Goal: Participate in discussion: Engage in conversation with other users on a specific topic

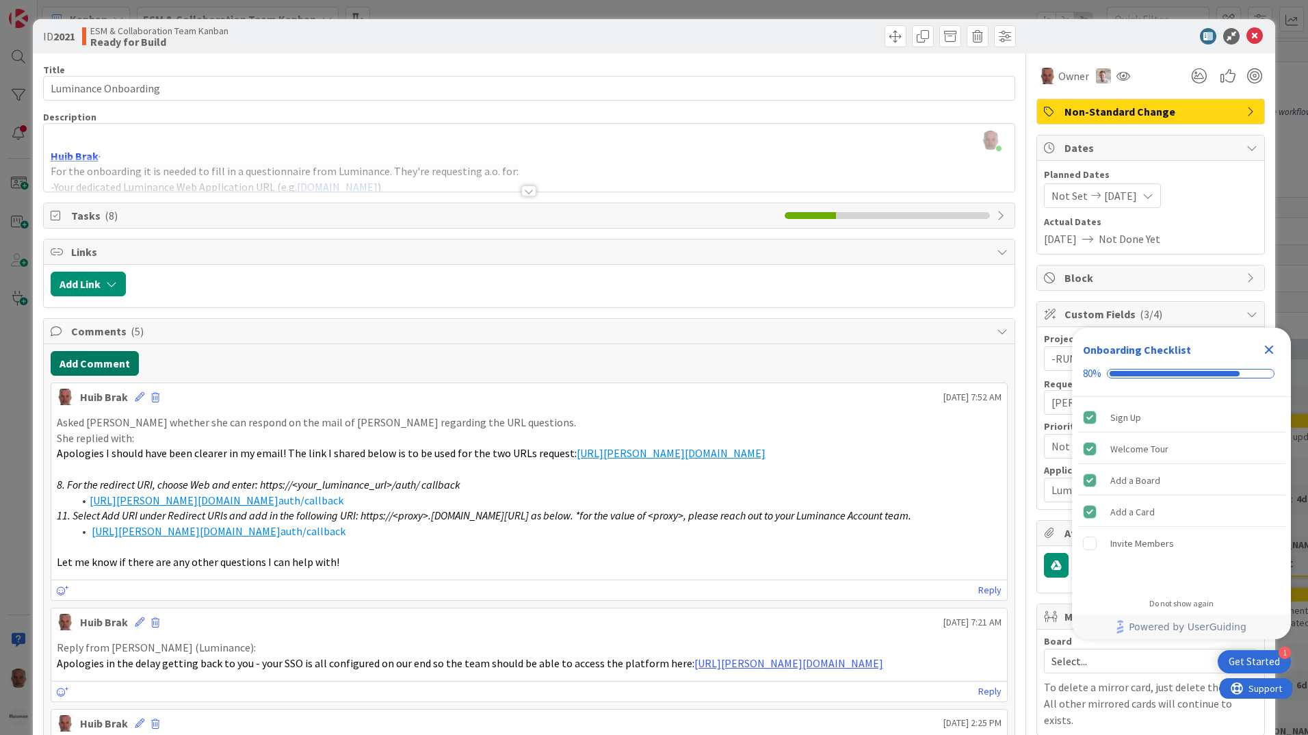
click at [109, 358] on button "Add Comment" at bounding box center [95, 363] width 88 height 25
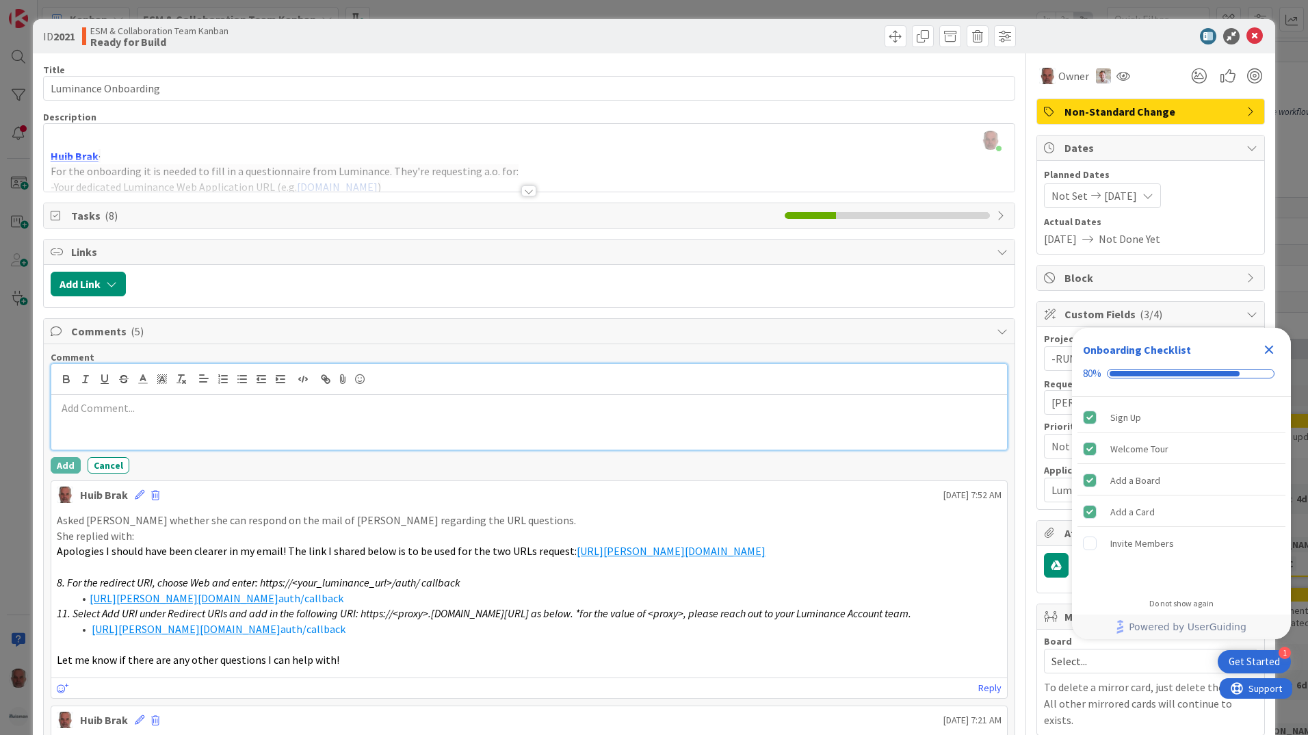
click at [203, 416] on div at bounding box center [529, 422] width 956 height 55
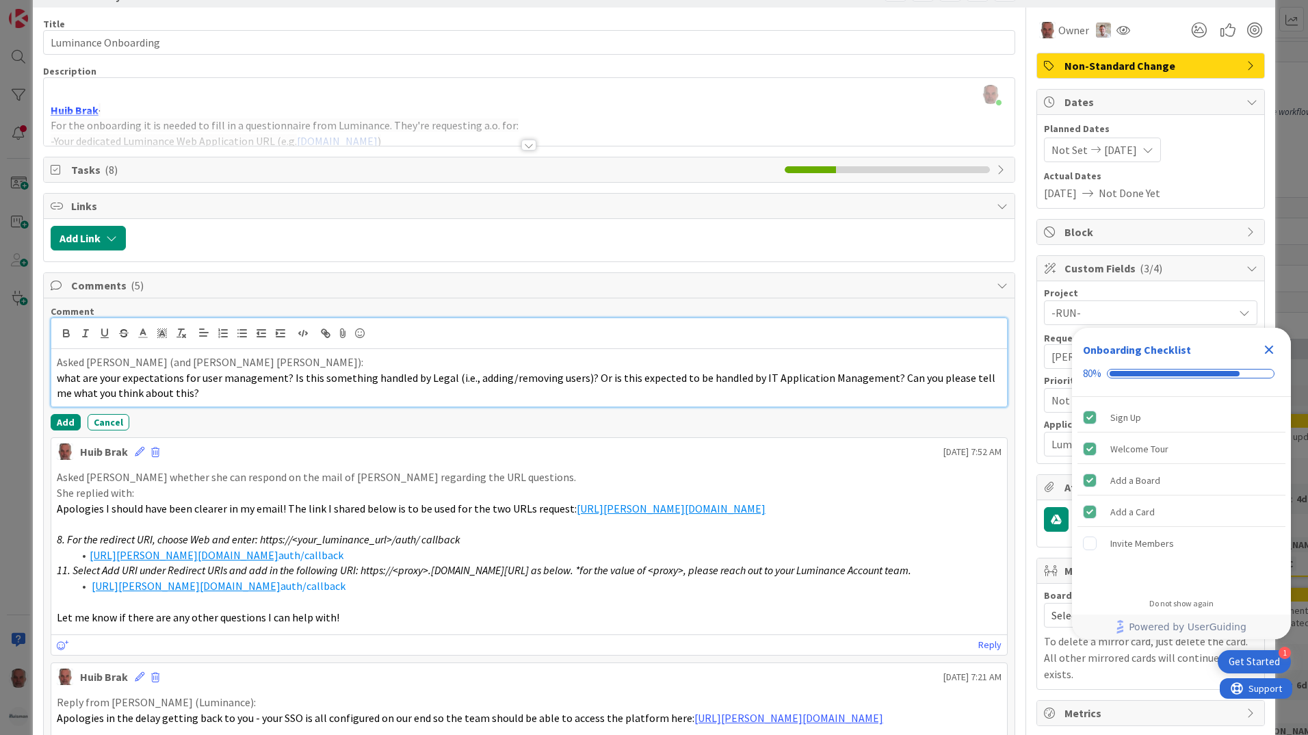
scroll to position [68, 0]
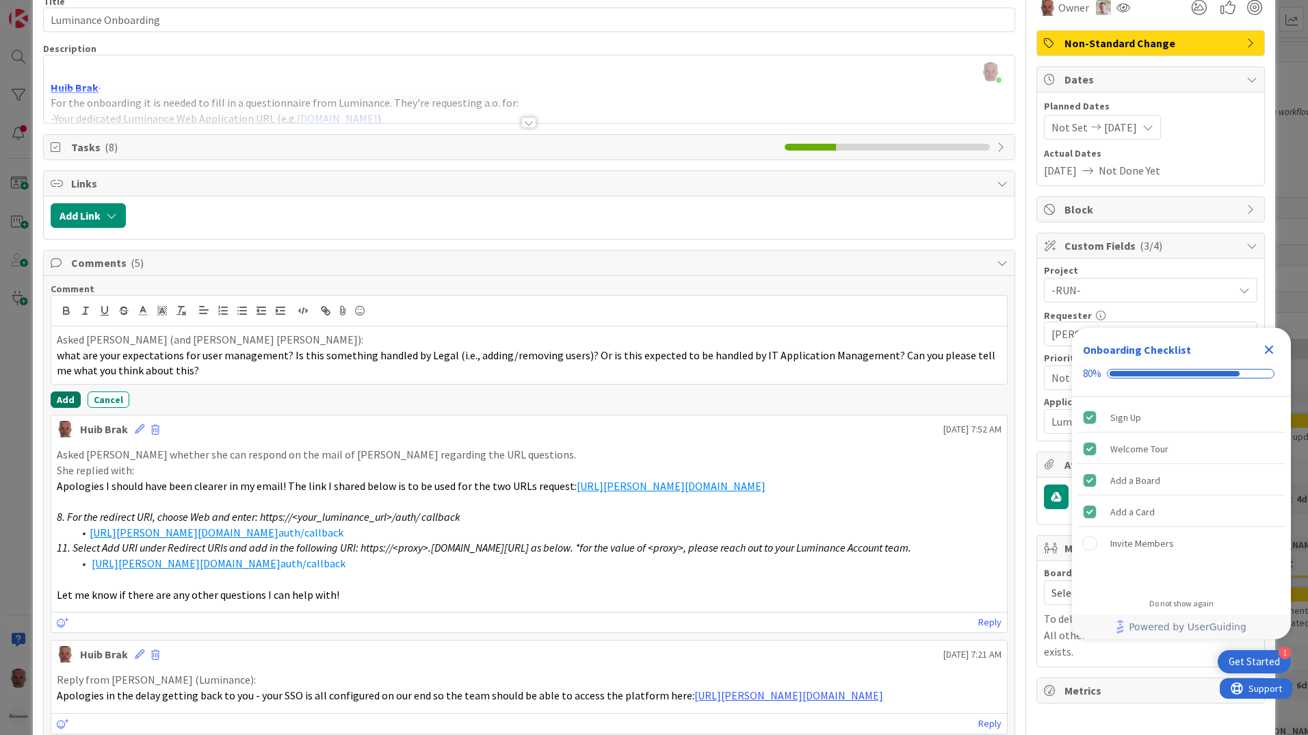
click at [68, 397] on button "Add" at bounding box center [66, 399] width 30 height 16
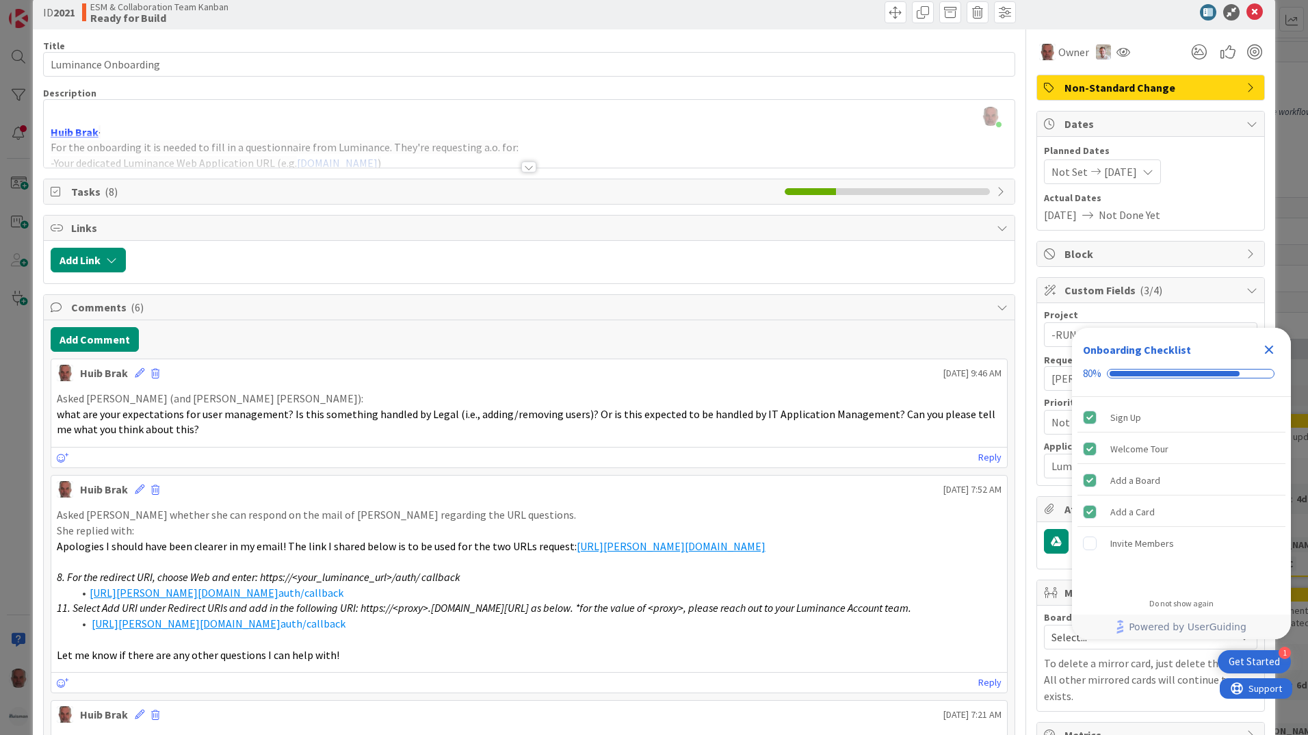
scroll to position [0, 0]
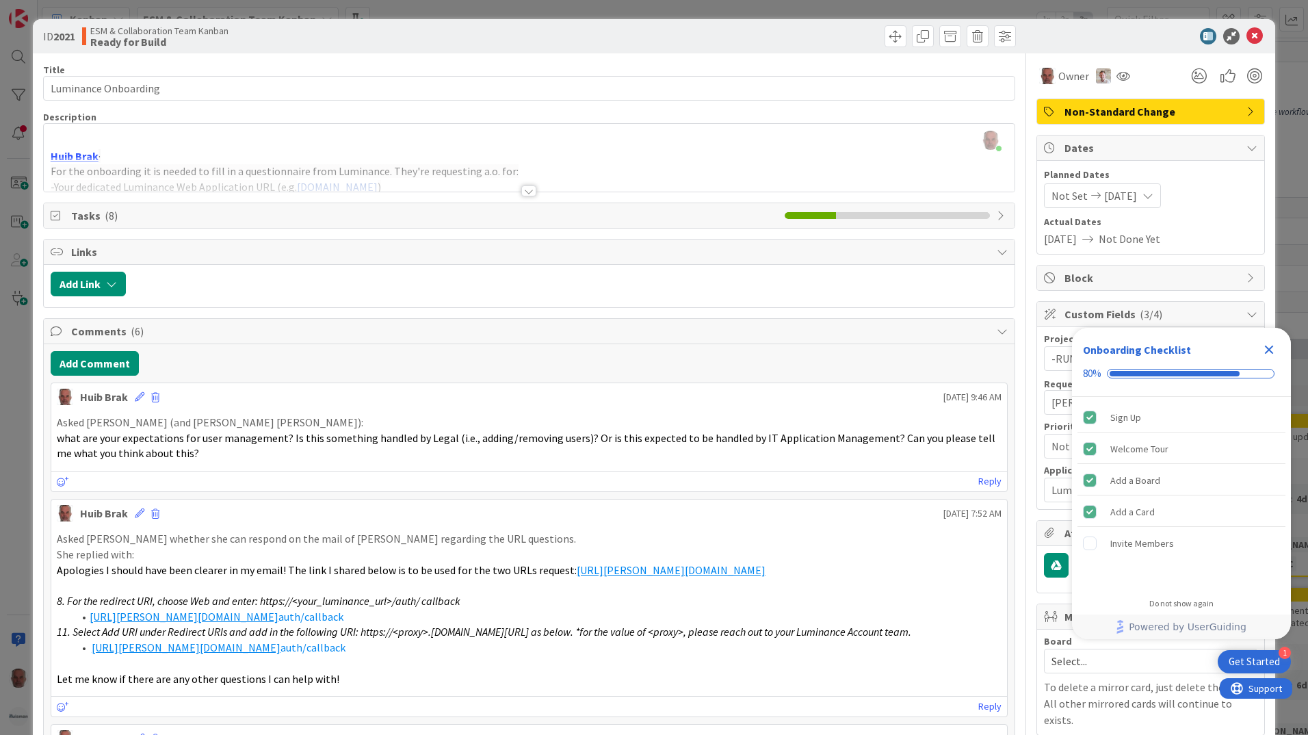
click at [1270, 354] on icon "Close Checklist" at bounding box center [1269, 349] width 16 height 16
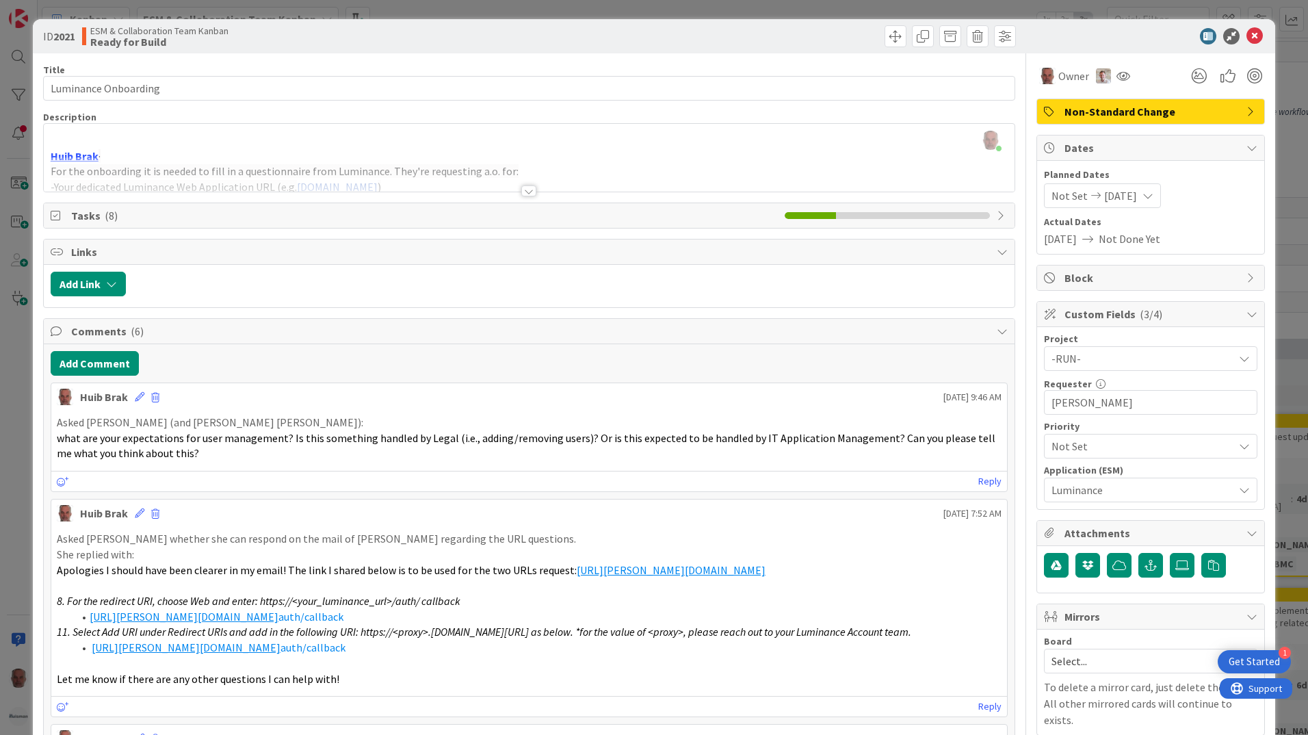
click at [13, 503] on div "ID 2021 ESM & Collaboration Team Kanban Ready for Build Title 20 / 128 Luminanc…" at bounding box center [654, 367] width 1308 height 735
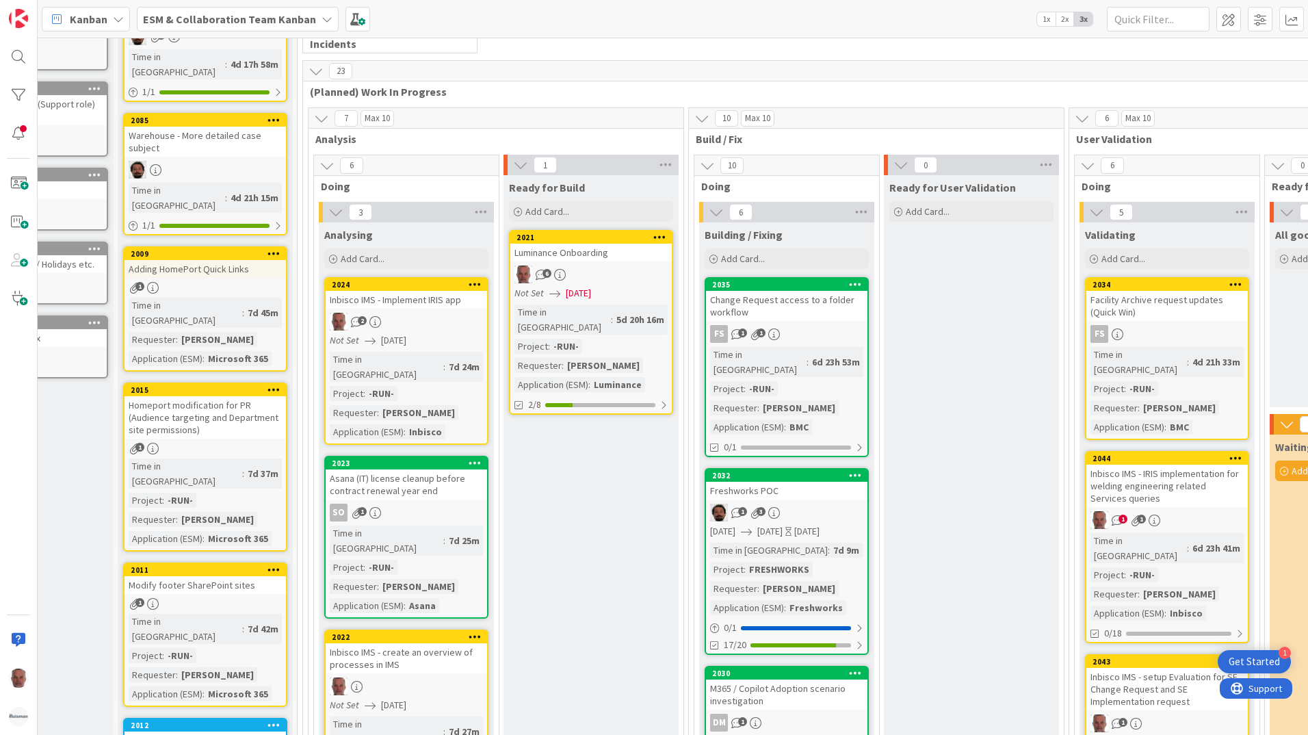
scroll to position [137, 104]
click at [638, 253] on div "Luminance Onboarding" at bounding box center [590, 253] width 161 height 18
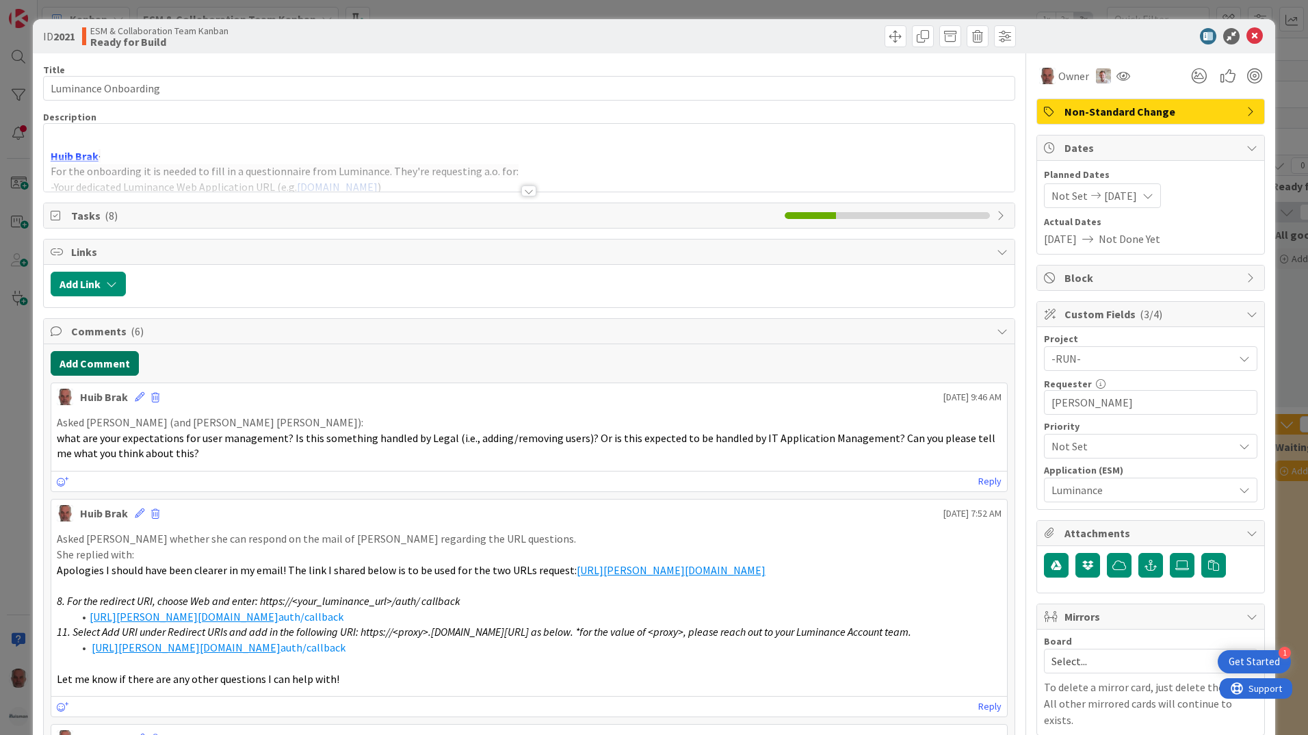
click at [96, 361] on button "Add Comment" at bounding box center [95, 363] width 88 height 25
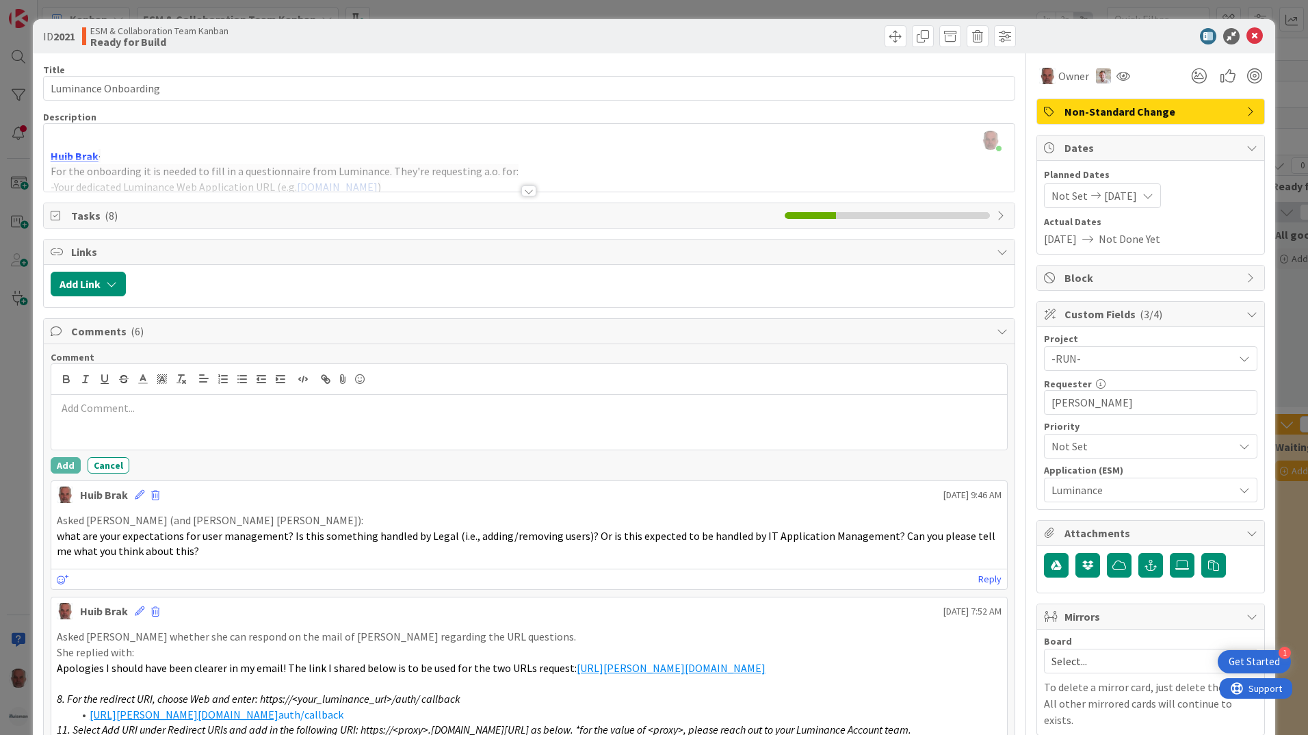
click at [117, 408] on p at bounding box center [529, 408] width 945 height 16
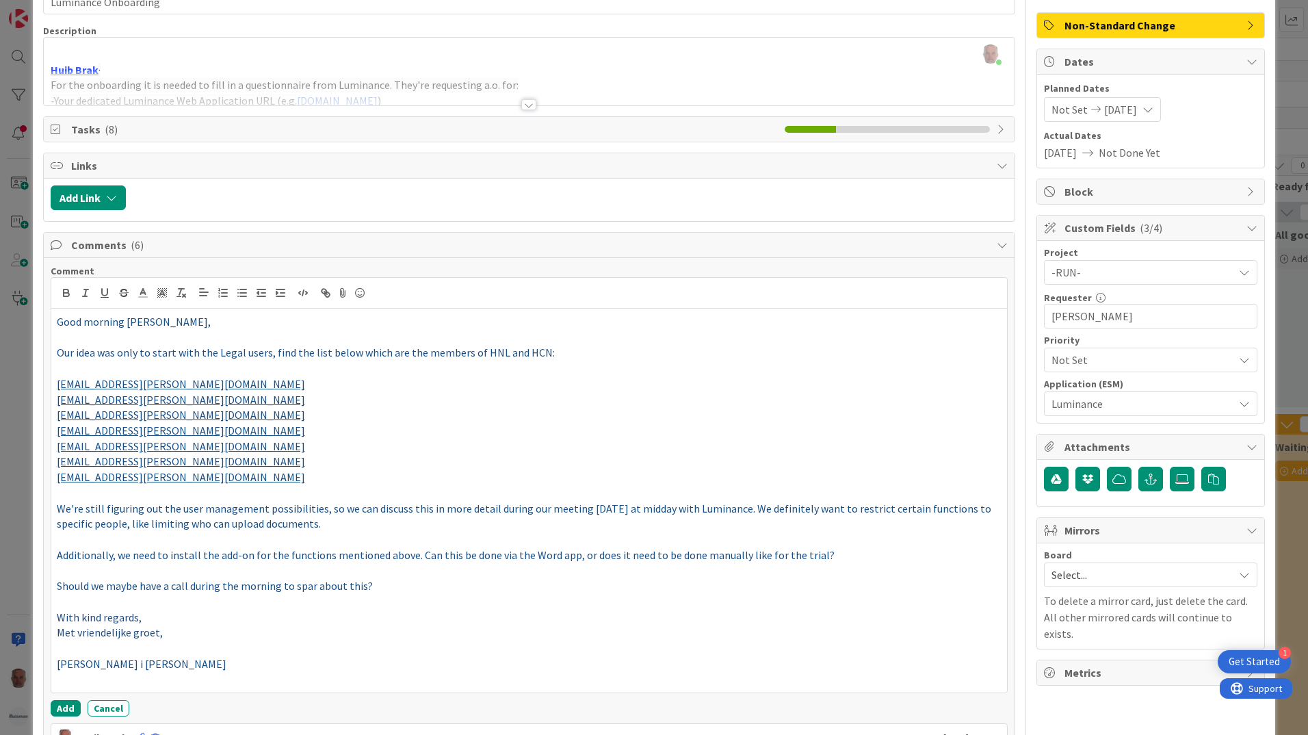
scroll to position [106, 0]
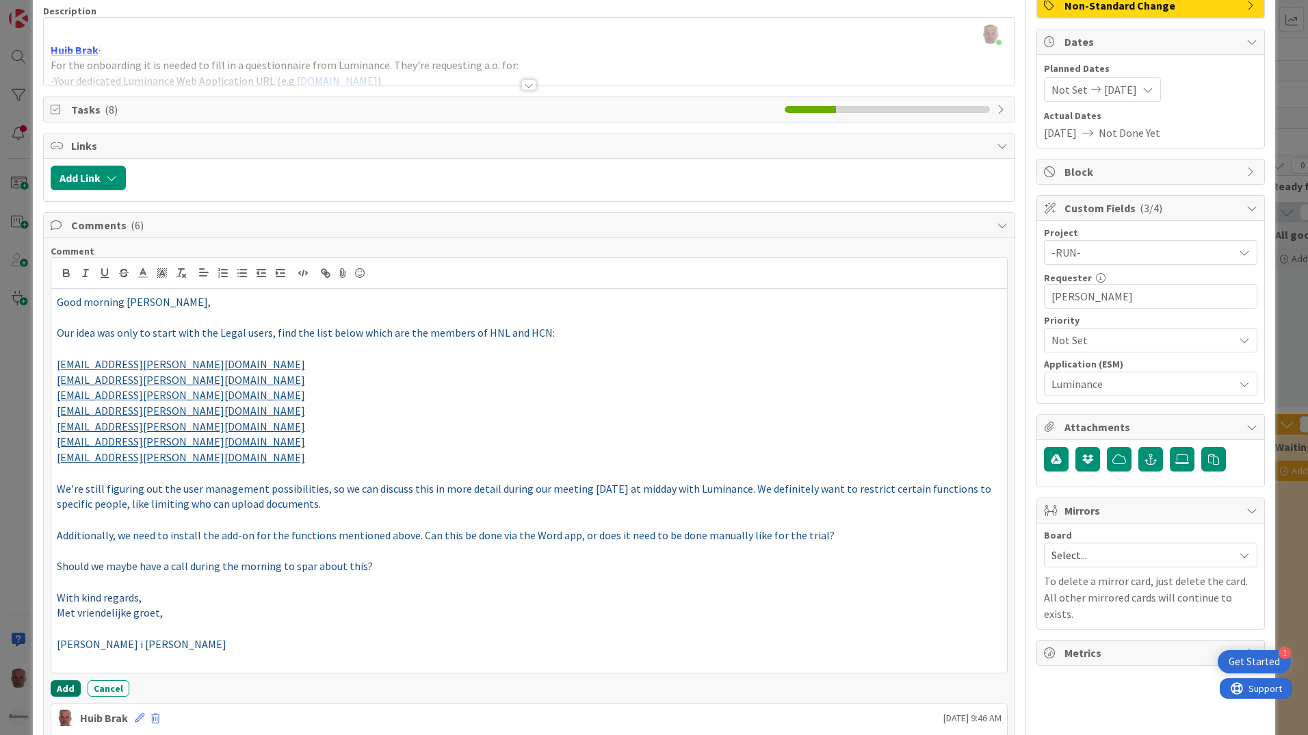
click at [65, 687] on button "Add" at bounding box center [66, 688] width 30 height 16
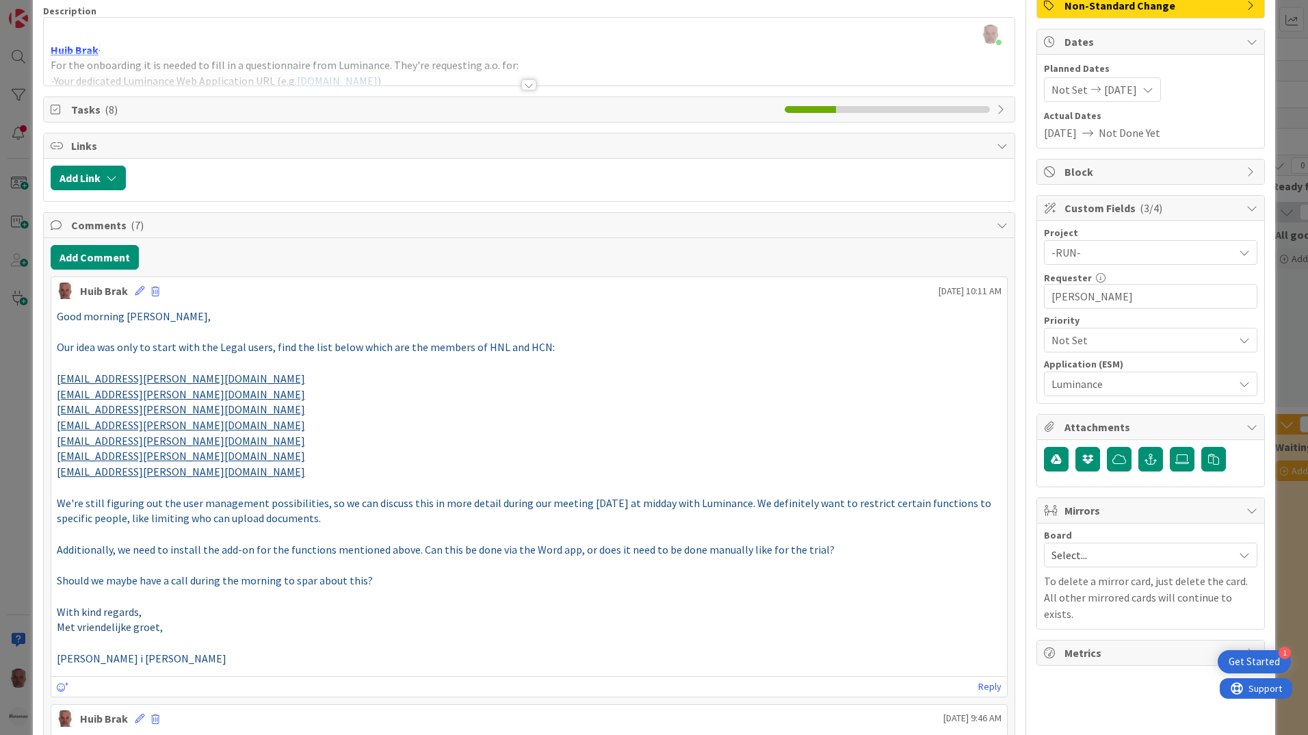
click at [824, 550] on p "Additionally, we need to install the add-on for the functions mentioned above. …" at bounding box center [529, 550] width 945 height 16
click at [832, 548] on p "Additionally, we need to install the add-on for the functions mentioned above. …" at bounding box center [529, 550] width 945 height 16
drag, startPoint x: 413, startPoint y: 547, endPoint x: 813, endPoint y: 545, distance: 400.2
click at [813, 545] on p "Additionally, we need to install the add-on for the functions mentioned above. …" at bounding box center [529, 550] width 945 height 16
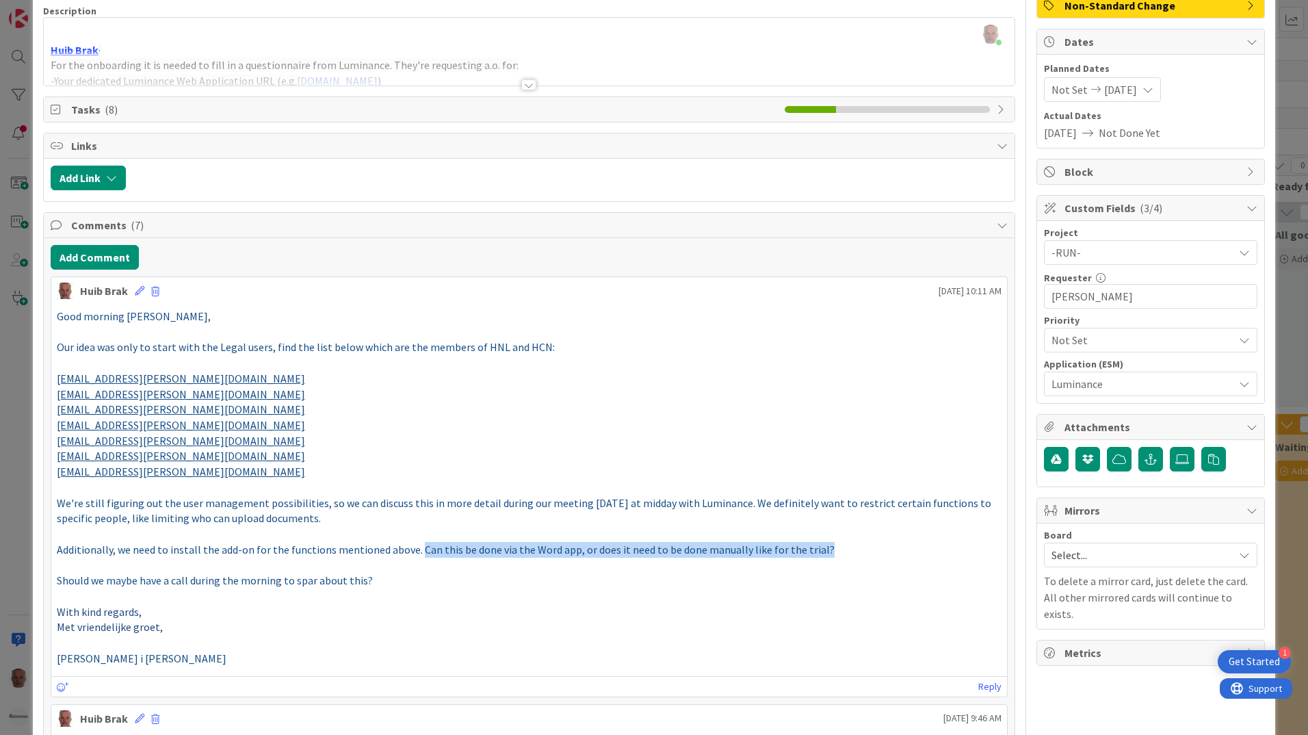
scroll to position [76, 0]
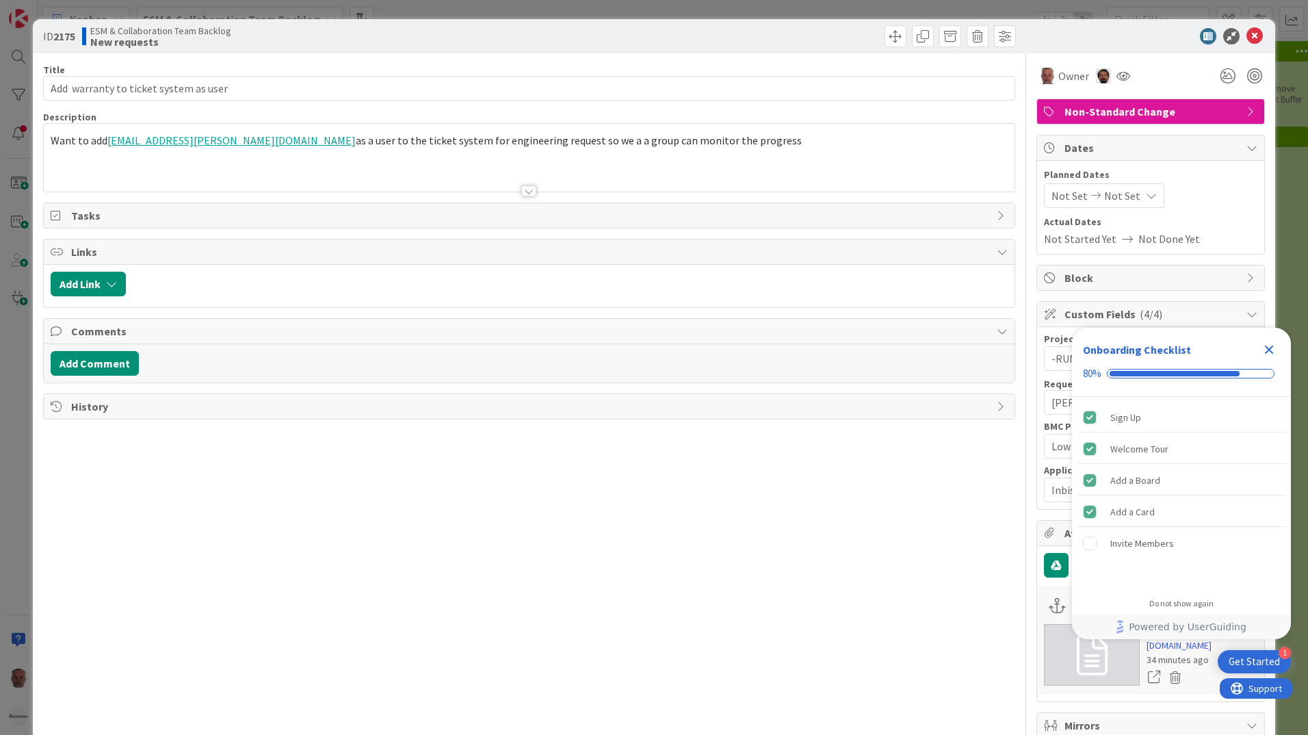
click at [221, 558] on div "Title 38 / 128 Add warranty to ticket system as user Description Want to add [E…" at bounding box center [529, 548] width 972 height 990
click at [719, 35] on div at bounding box center [774, 36] width 483 height 22
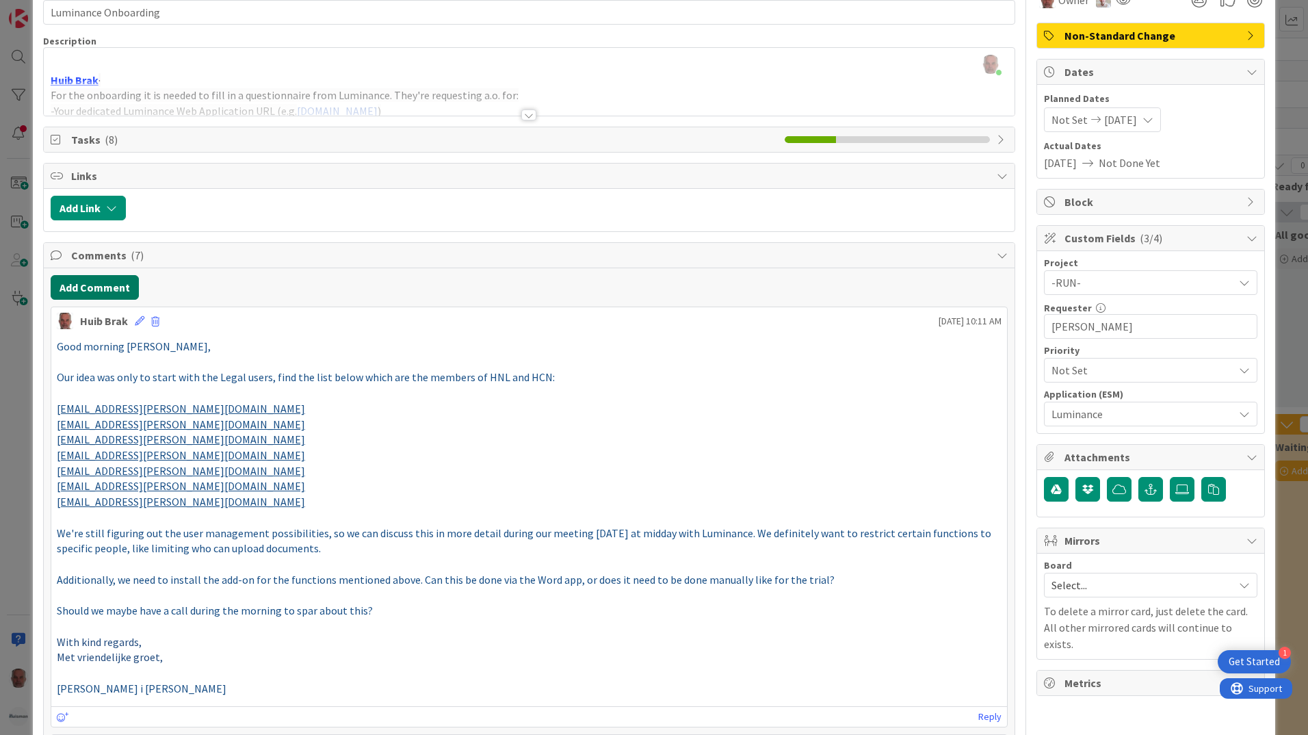
click at [110, 287] on button "Add Comment" at bounding box center [95, 287] width 88 height 25
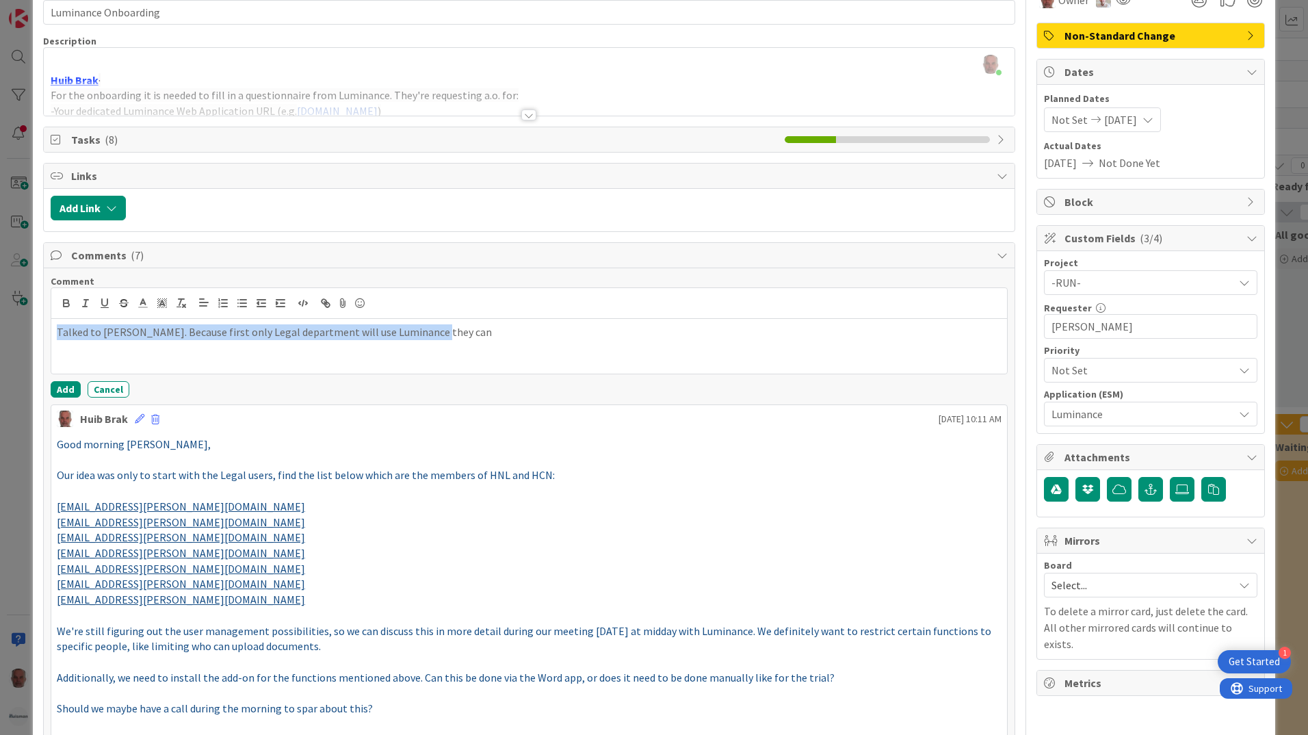
drag, startPoint x: 419, startPoint y: 330, endPoint x: 44, endPoint y: 354, distance: 375.7
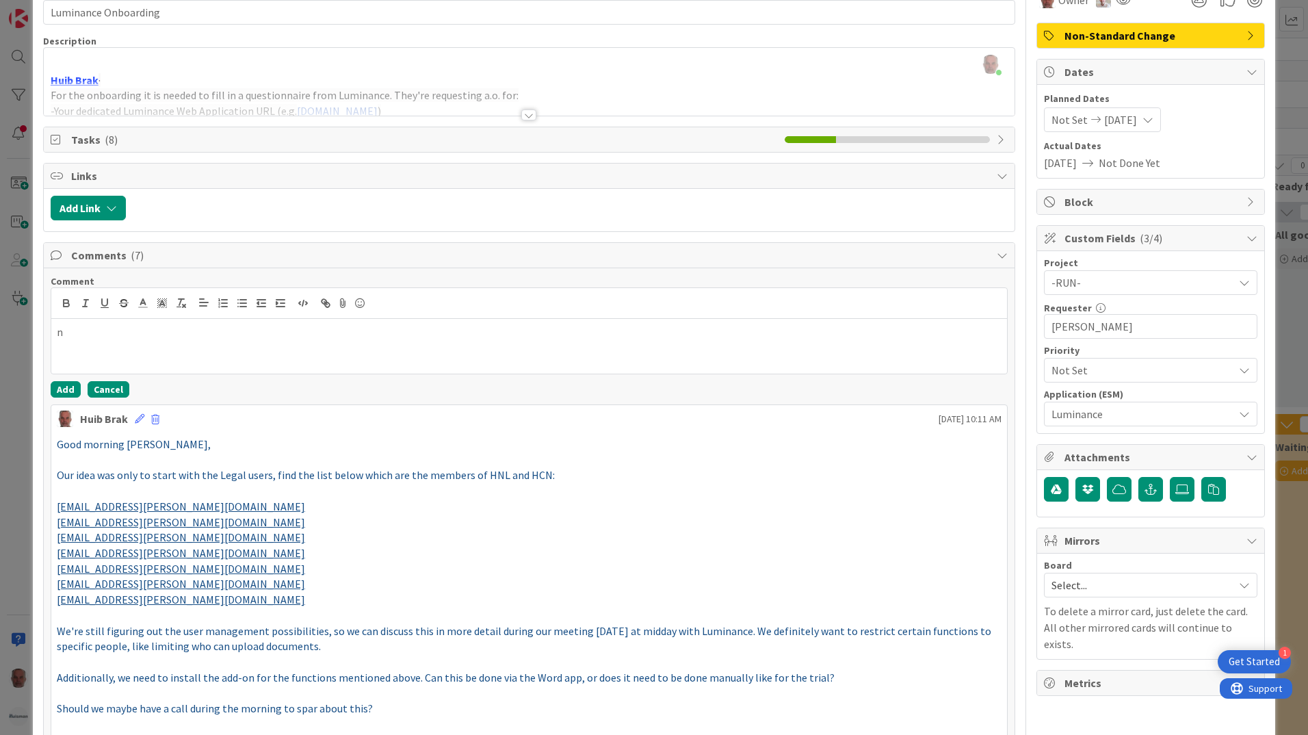
click at [109, 393] on button "Cancel" at bounding box center [109, 389] width 42 height 16
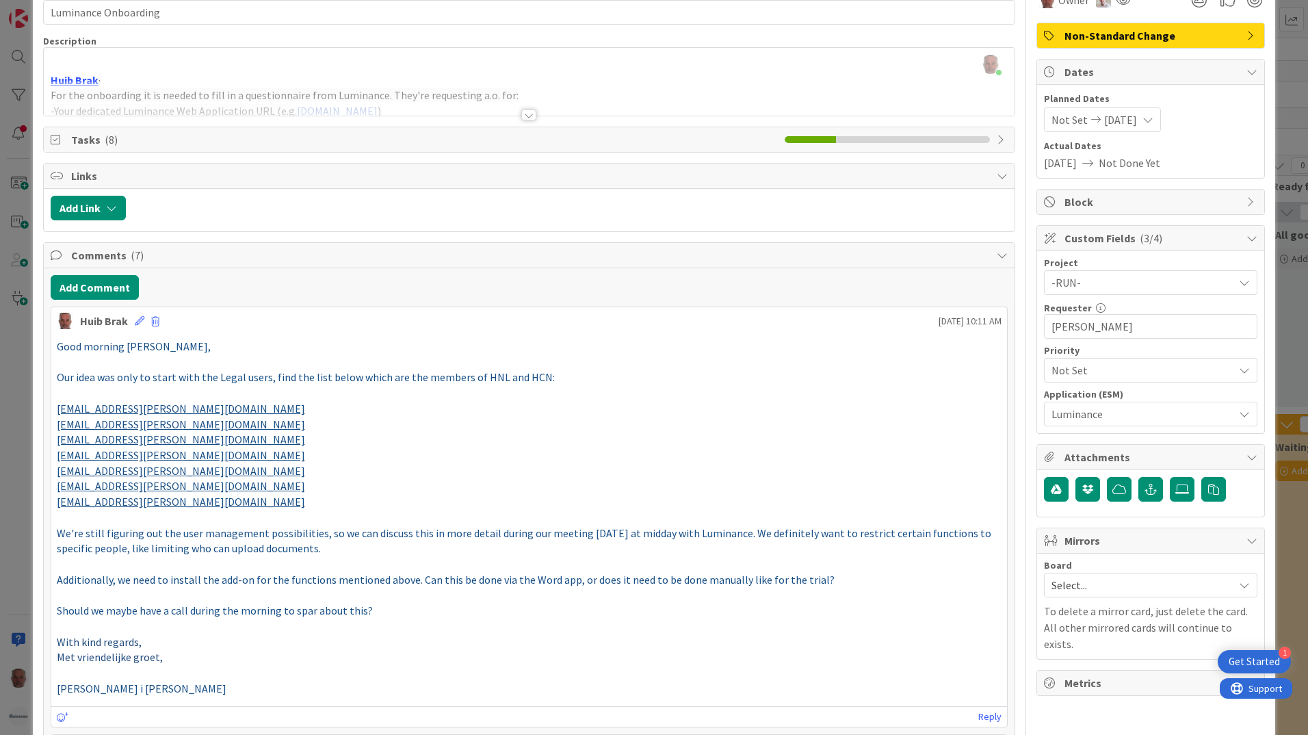
click at [11, 484] on div "ID 2021 ESM & Collaboration Team Kanban Ready for Build Title 20 / 128 Luminanc…" at bounding box center [654, 367] width 1308 height 735
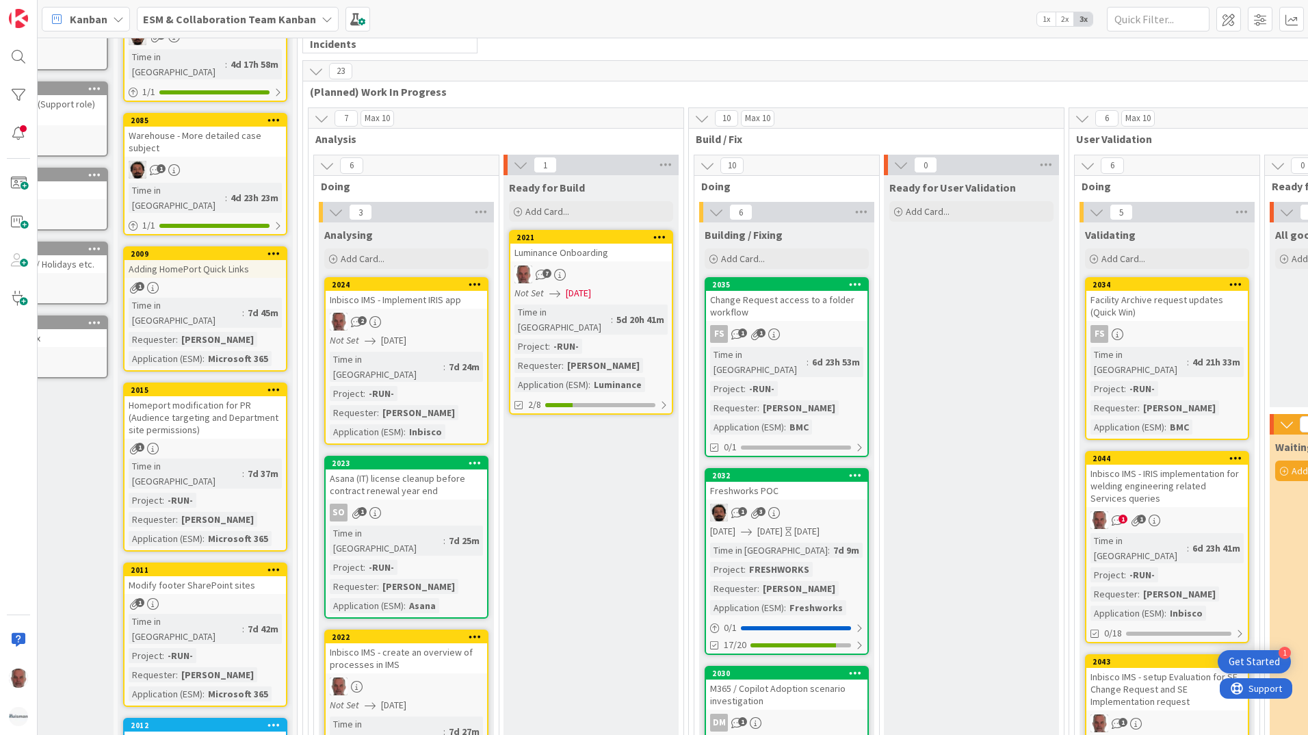
scroll to position [137, 0]
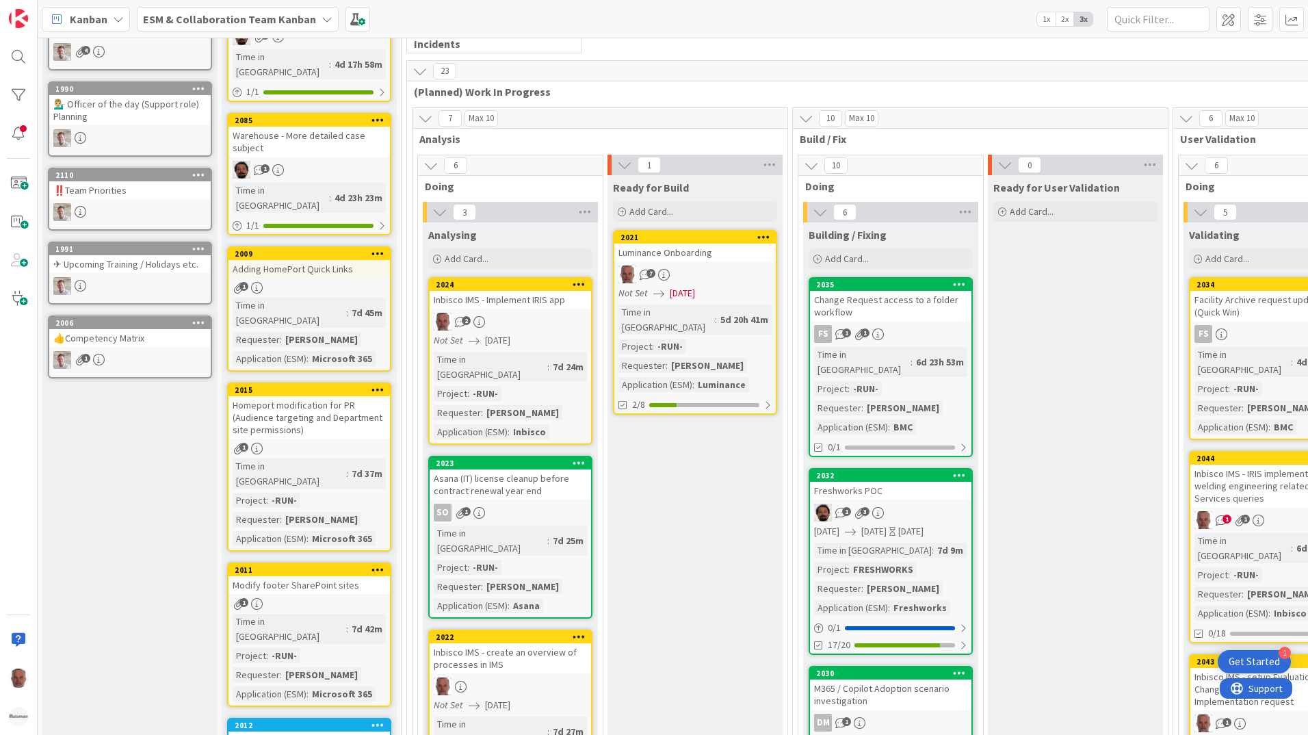
click at [322, 20] on icon at bounding box center [327, 19] width 11 height 11
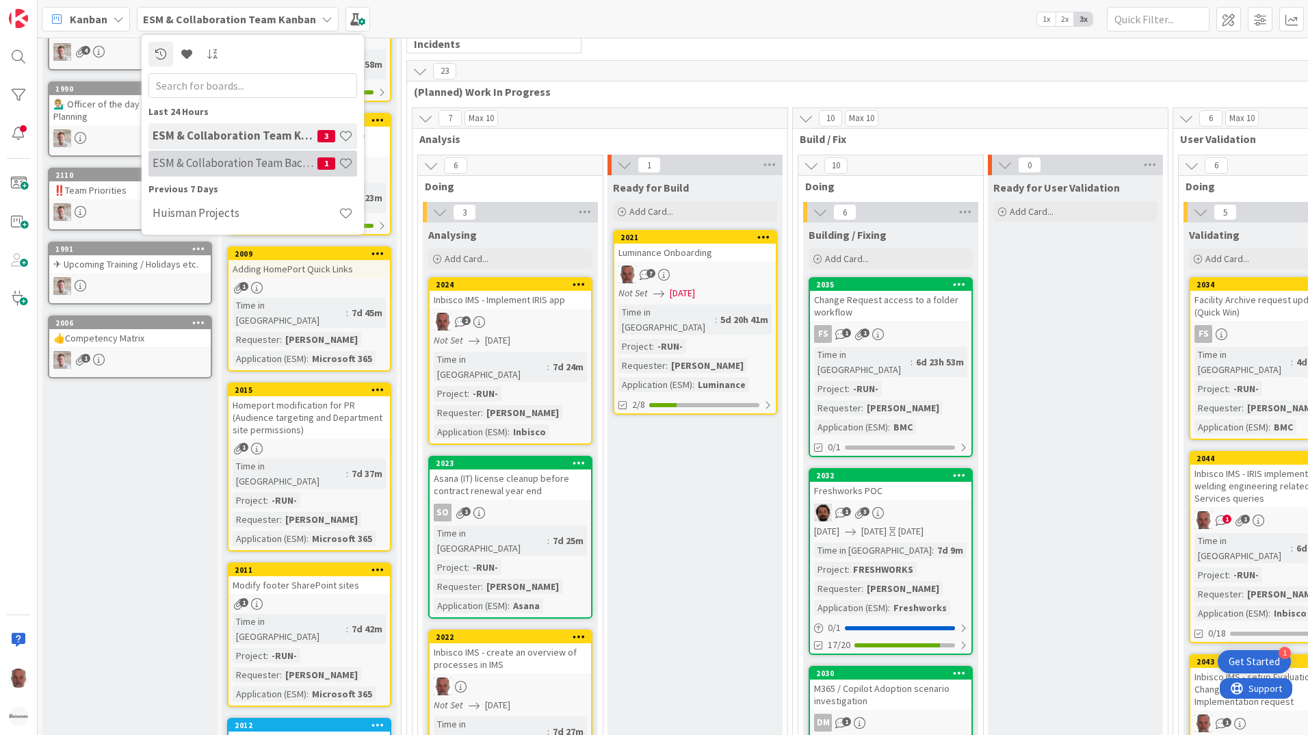
click at [233, 165] on h4 "ESM & Collaboration Team Backlog" at bounding box center [235, 163] width 165 height 14
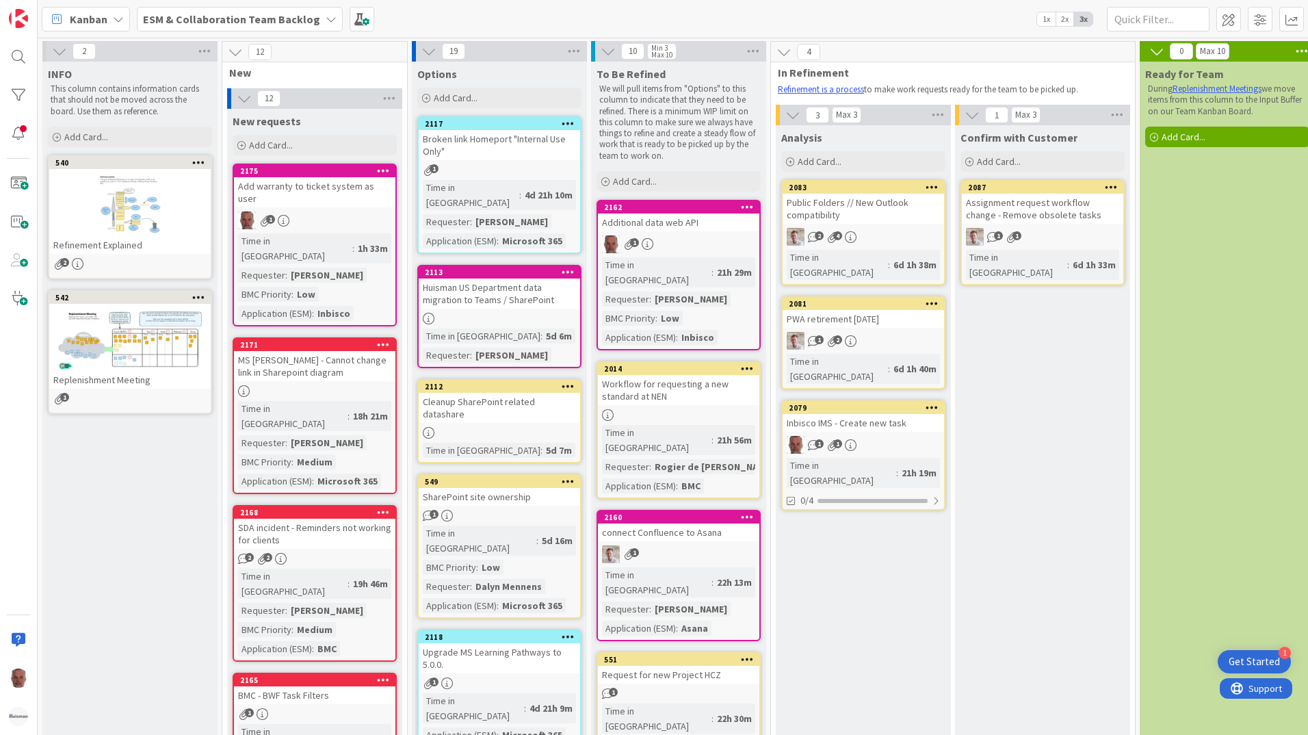
click at [1047, 207] on div "Assignment request workflow change - Remove obsolete tasks" at bounding box center [1042, 209] width 161 height 30
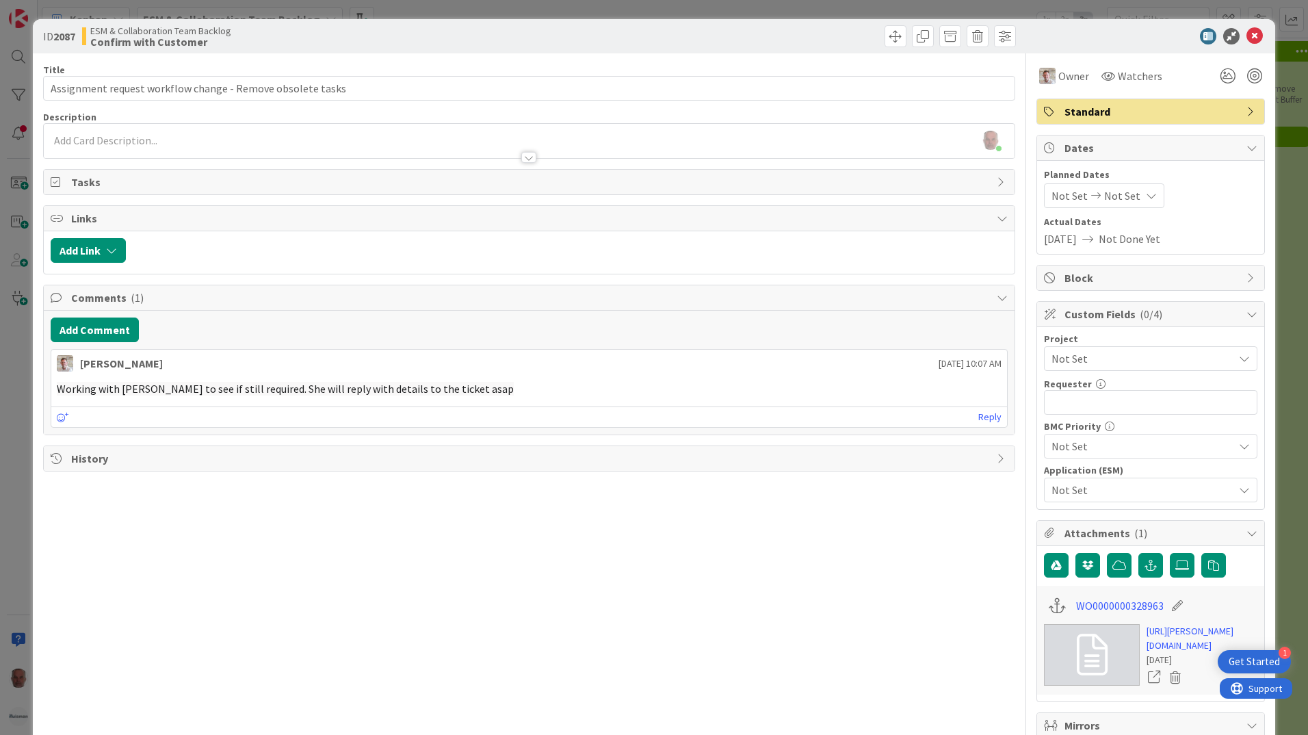
click at [18, 571] on div "ID 2087 ESM & Collaboration Team Backlog Confirm with Customer Title 58 / 128 A…" at bounding box center [654, 367] width 1308 height 735
